Goal: Task Accomplishment & Management: Complete application form

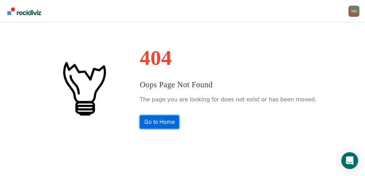
click at [179, 120] on link "Go to Home" at bounding box center [160, 121] width 40 height 13
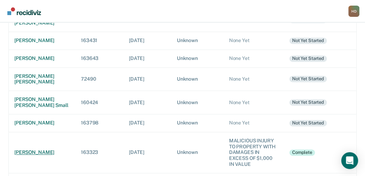
scroll to position [358, 0]
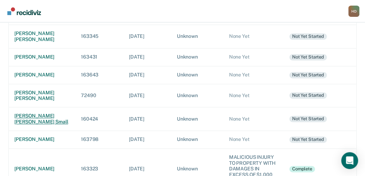
click at [35, 113] on div "[PERSON_NAME] [PERSON_NAME] small" at bounding box center [41, 119] width 55 height 12
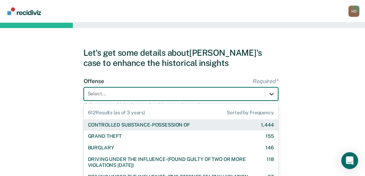
click at [270, 93] on div "612 results available. Use Up and Down to choose options, press Enter to select…" at bounding box center [181, 93] width 194 height 13
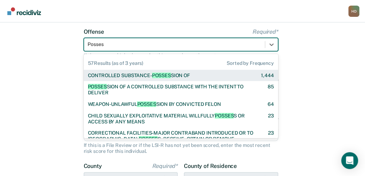
type input "Possess"
click at [190, 71] on div "CONTROLLED SUBSTANCE- POSSESS ION OF 1,444" at bounding box center [181, 76] width 194 height 12
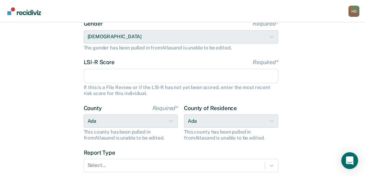
scroll to position [119, 0]
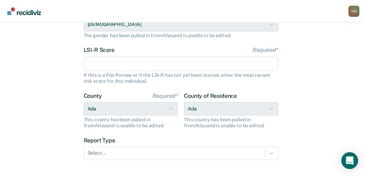
click at [172, 66] on input "LSI-R Score Required*" at bounding box center [181, 63] width 194 height 15
type input "2"
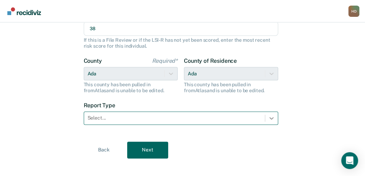
type input "38"
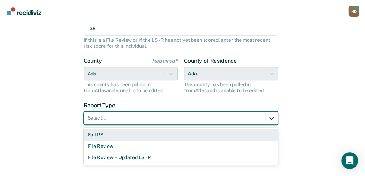
click at [271, 116] on icon at bounding box center [271, 118] width 7 height 7
click at [104, 133] on div "Full PSI" at bounding box center [181, 135] width 194 height 12
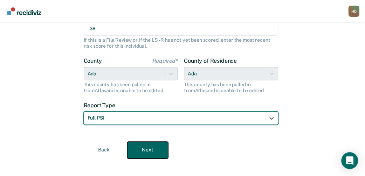
click at [145, 146] on button "Next" at bounding box center [147, 149] width 41 height 17
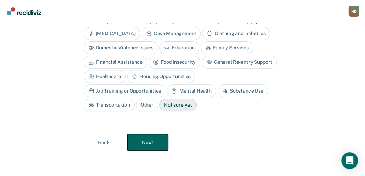
scroll to position [67, 0]
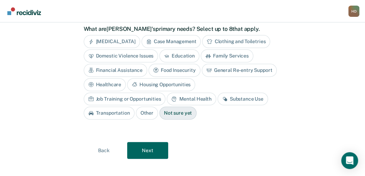
click at [119, 39] on div "Anger Management" at bounding box center [112, 41] width 56 height 13
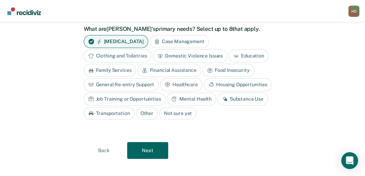
click at [179, 37] on div "Case Management" at bounding box center [180, 41] width 60 height 13
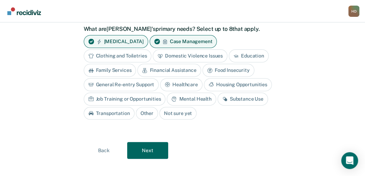
click at [133, 54] on div "Clothing and Toiletries" at bounding box center [118, 55] width 68 height 13
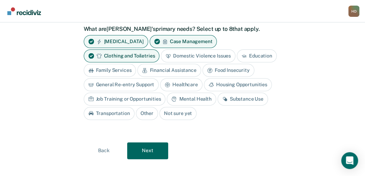
click at [154, 66] on div "Financial Assistance" at bounding box center [168, 70] width 63 height 13
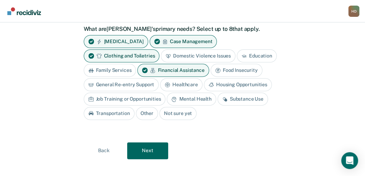
click at [229, 66] on div "Food Insecurity" at bounding box center [236, 70] width 52 height 13
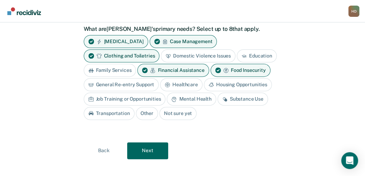
click at [135, 82] on div "General Re-entry Support" at bounding box center [121, 84] width 75 height 13
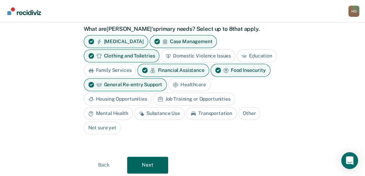
click at [187, 81] on div "Healthcare" at bounding box center [189, 84] width 42 height 13
click at [122, 96] on div "Housing Opportunities" at bounding box center [118, 98] width 68 height 13
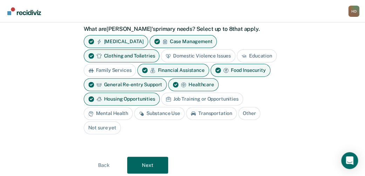
click at [120, 112] on div "Mental Health" at bounding box center [108, 113] width 49 height 13
click at [120, 97] on div "Housing Opportunities" at bounding box center [122, 98] width 76 height 13
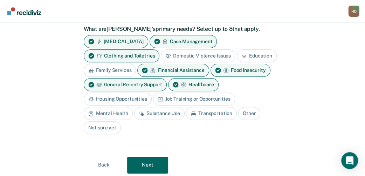
click at [116, 113] on div "Mental Health" at bounding box center [108, 113] width 49 height 13
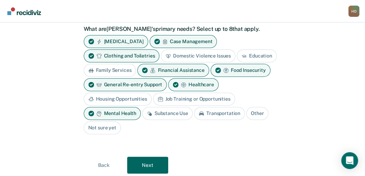
click at [113, 84] on div "General Re-entry Support" at bounding box center [125, 84] width 83 height 13
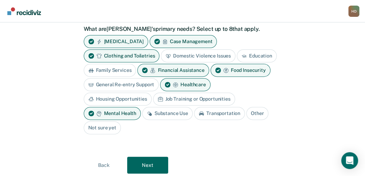
click at [167, 111] on div "Substance Use" at bounding box center [167, 113] width 50 height 13
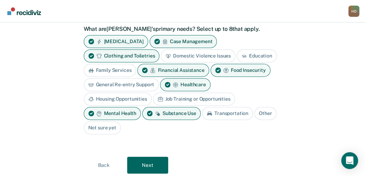
click at [250, 69] on div "Food Insecurity" at bounding box center [240, 70] width 60 height 13
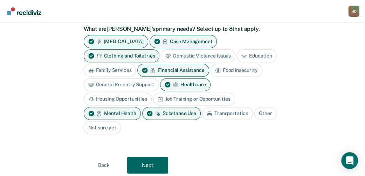
click at [201, 96] on div "Job Training or Opportunities" at bounding box center [194, 98] width 82 height 13
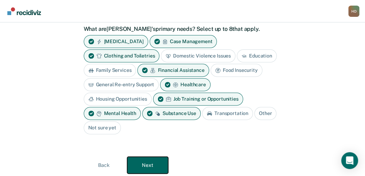
click at [154, 165] on button "Next" at bounding box center [147, 165] width 41 height 17
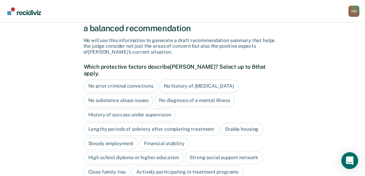
scroll to position [70, 0]
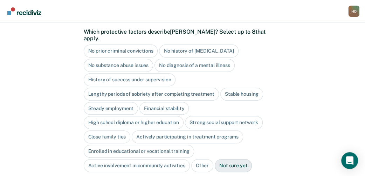
click at [149, 116] on div "High school diploma or higher education" at bounding box center [134, 122] width 100 height 13
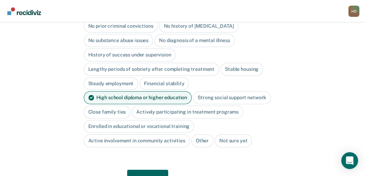
scroll to position [105, 0]
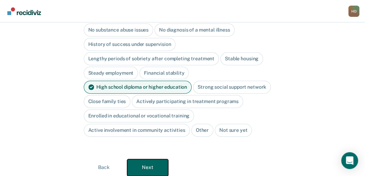
click at [157, 159] on button "Next" at bounding box center [147, 167] width 41 height 17
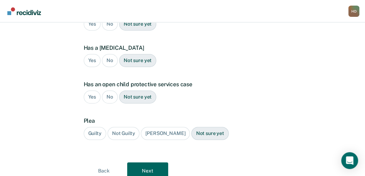
click at [110, 54] on div "No" at bounding box center [110, 60] width 16 height 13
click at [112, 90] on div "No" at bounding box center [110, 96] width 16 height 13
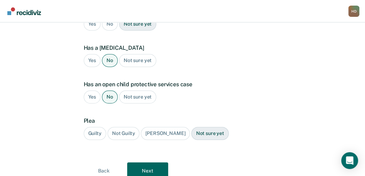
click at [91, 127] on div "Guilty" at bounding box center [95, 133] width 22 height 13
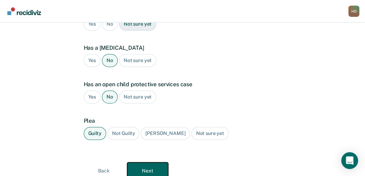
click at [146, 162] on button "Next" at bounding box center [147, 170] width 41 height 17
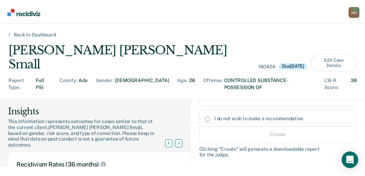
scroll to position [130, 0]
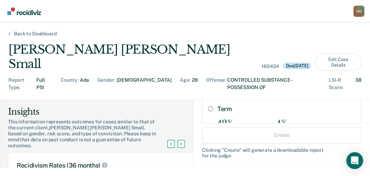
click at [208, 106] on input "Term" at bounding box center [210, 109] width 5 height 6
radio input "true"
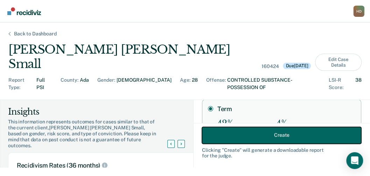
click at [259, 132] on button "Create" at bounding box center [281, 134] width 159 height 17
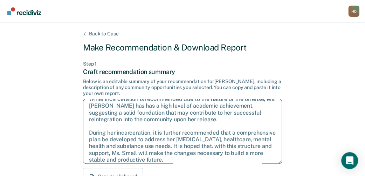
scroll to position [38, 0]
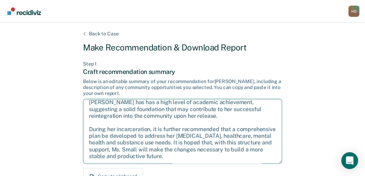
drag, startPoint x: 89, startPoint y: 107, endPoint x: 247, endPoint y: 157, distance: 165.8
click at [247, 157] on textarea "Given the circumstances of this case, it is recommended that Ms. Small be sente…" at bounding box center [182, 131] width 199 height 65
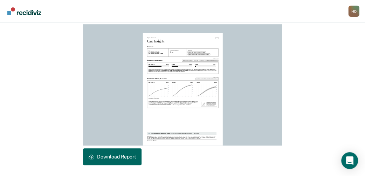
scroll to position [223, 0]
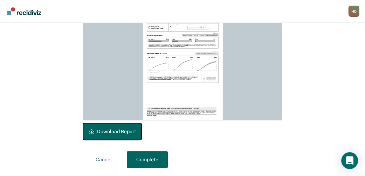
click at [116, 128] on button "Download Report" at bounding box center [112, 131] width 58 height 17
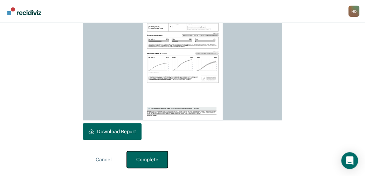
click at [139, 159] on button "Complete" at bounding box center [147, 159] width 41 height 17
